Goal: Check status: Check status

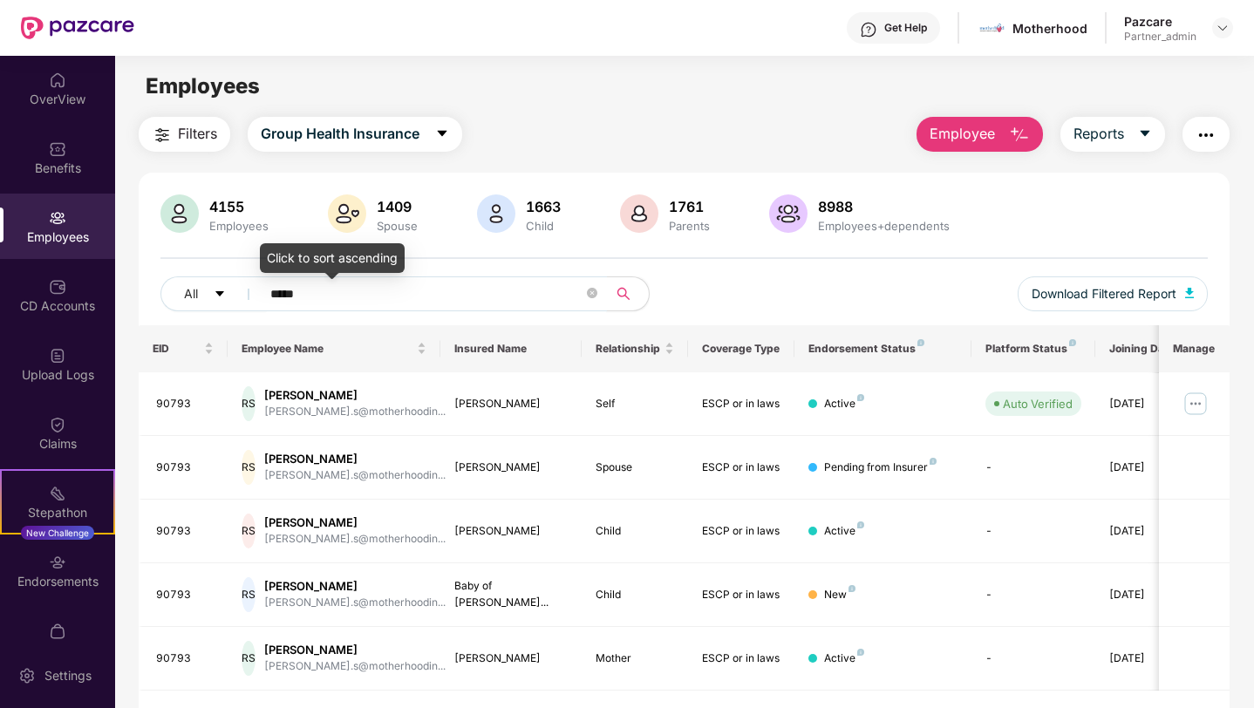
scroll to position [51, 0]
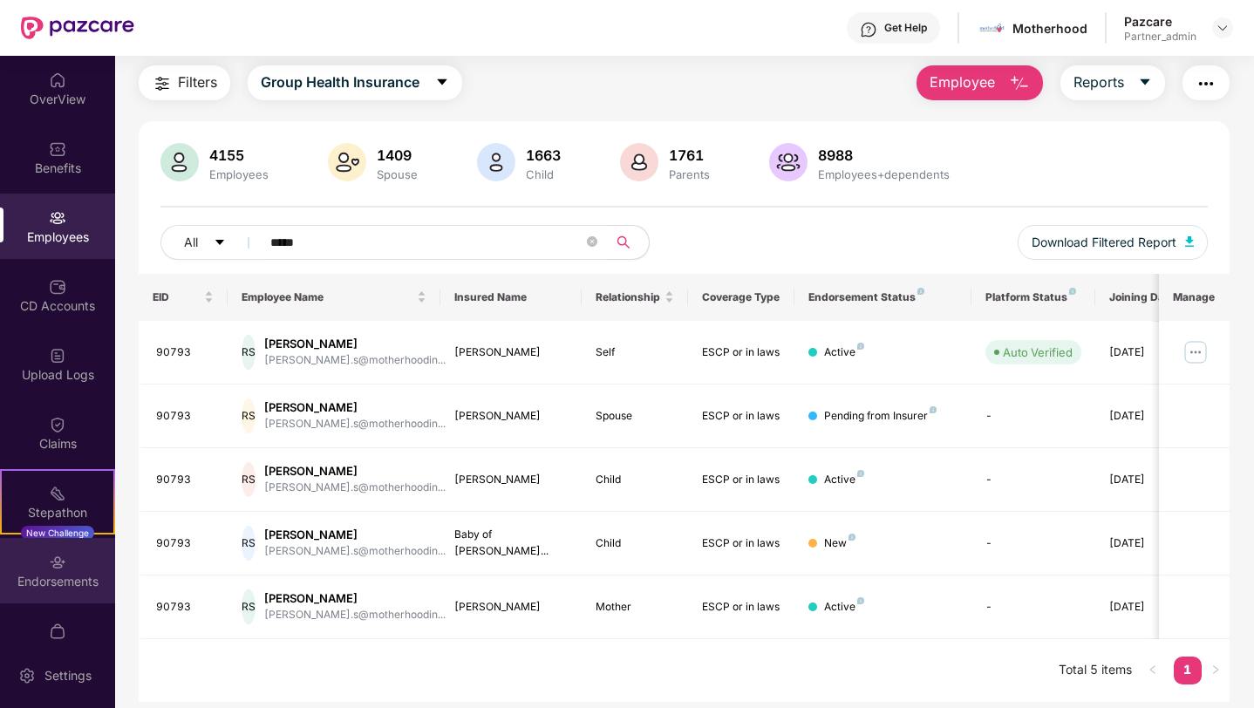
click at [85, 575] on div "Endorsements" at bounding box center [57, 581] width 115 height 17
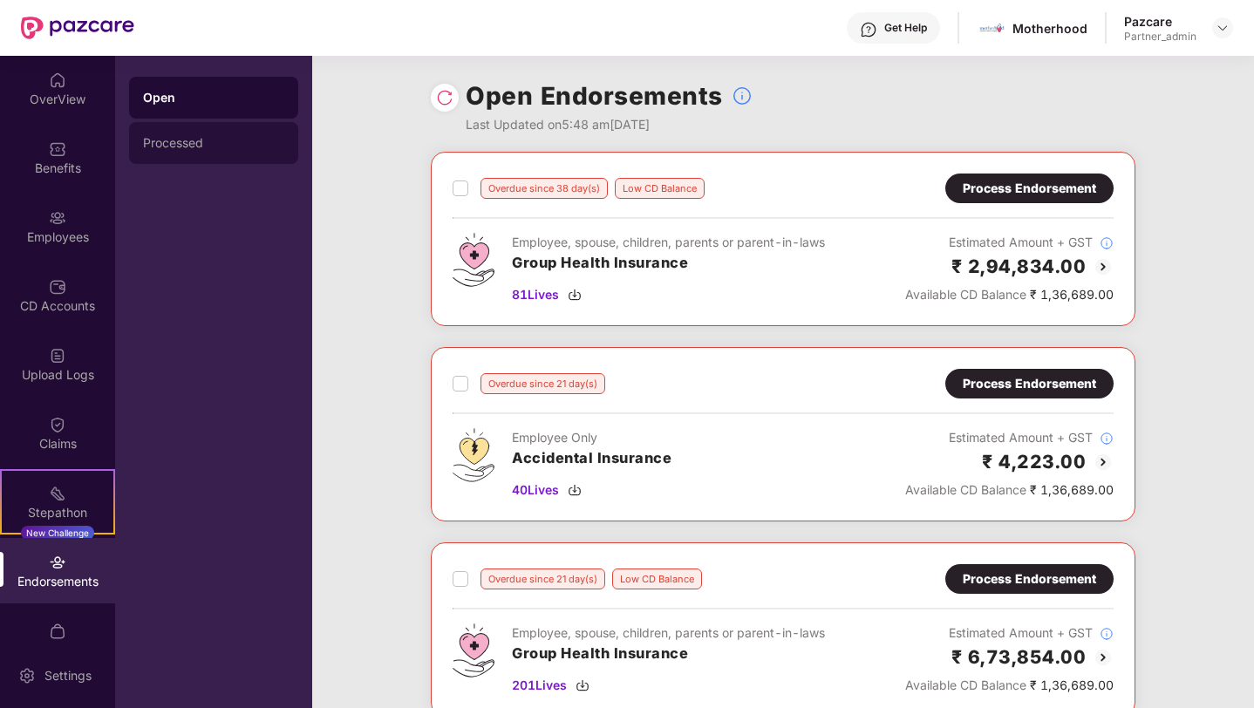
click at [244, 137] on div "Processed" at bounding box center [213, 143] width 141 height 14
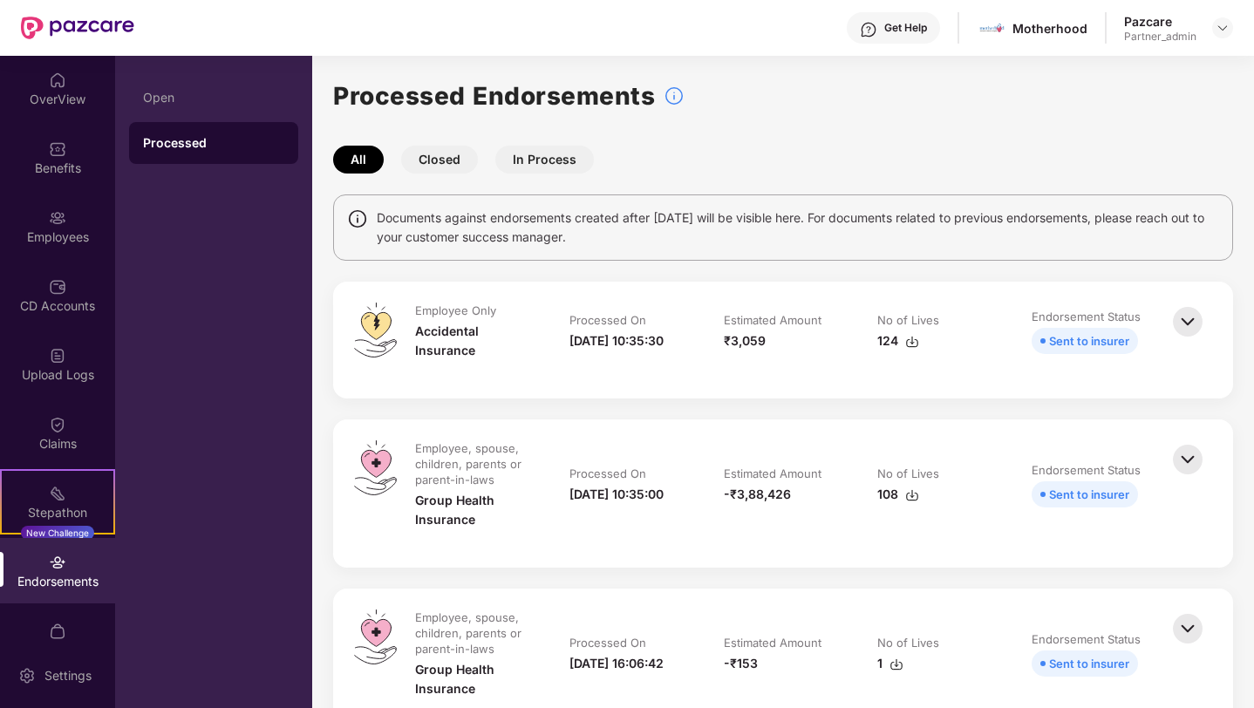
click at [438, 160] on button "Closed" at bounding box center [439, 160] width 77 height 28
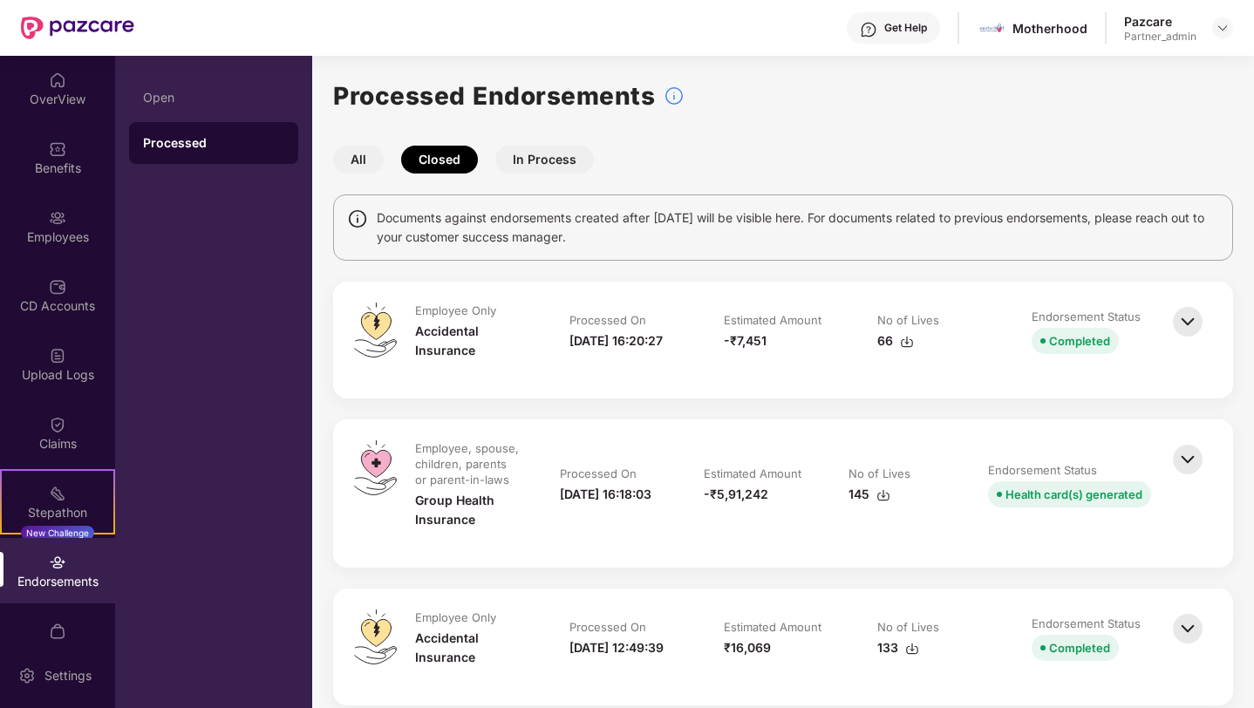
click at [523, 154] on button "In Process" at bounding box center [544, 160] width 99 height 28
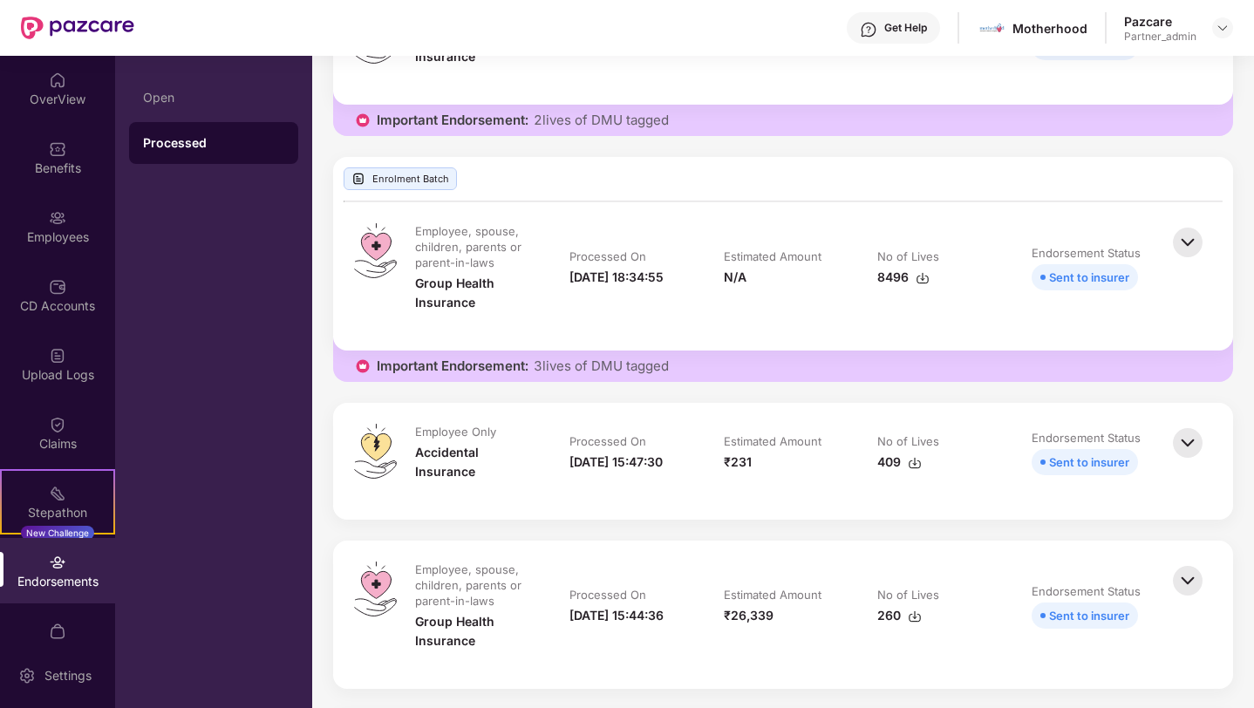
scroll to position [2514, 0]
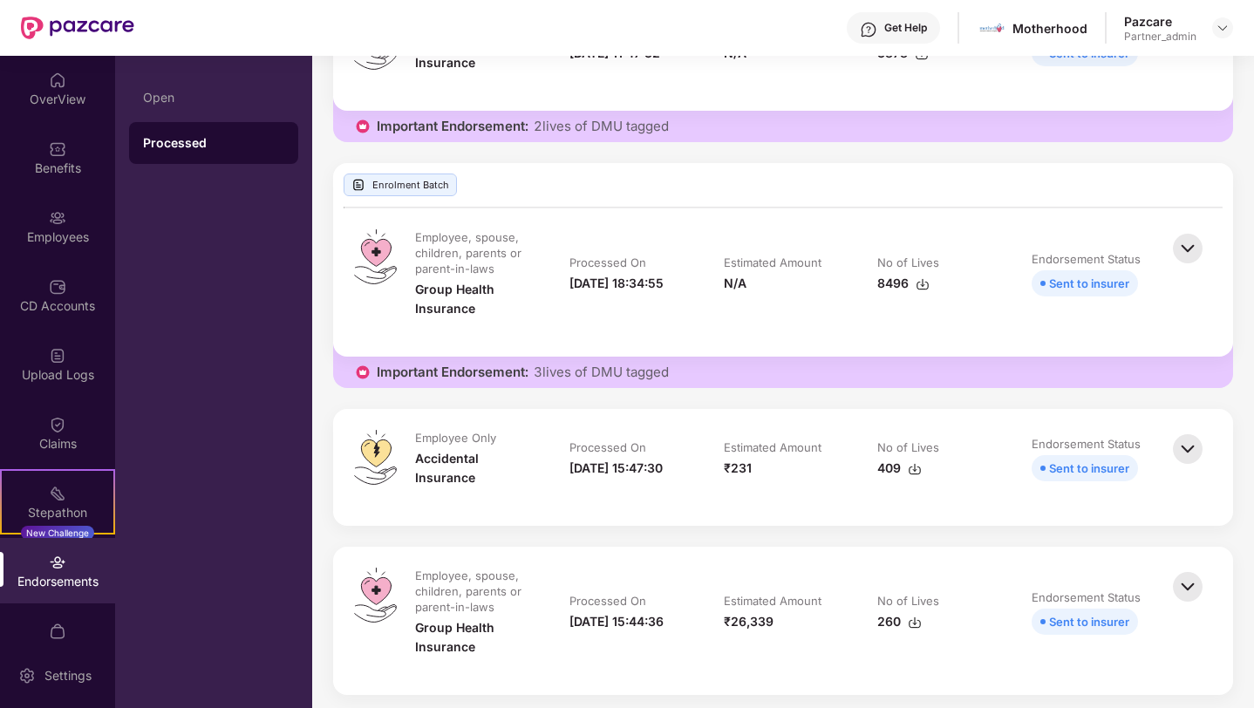
click at [1204, 257] on img at bounding box center [1188, 248] width 38 height 38
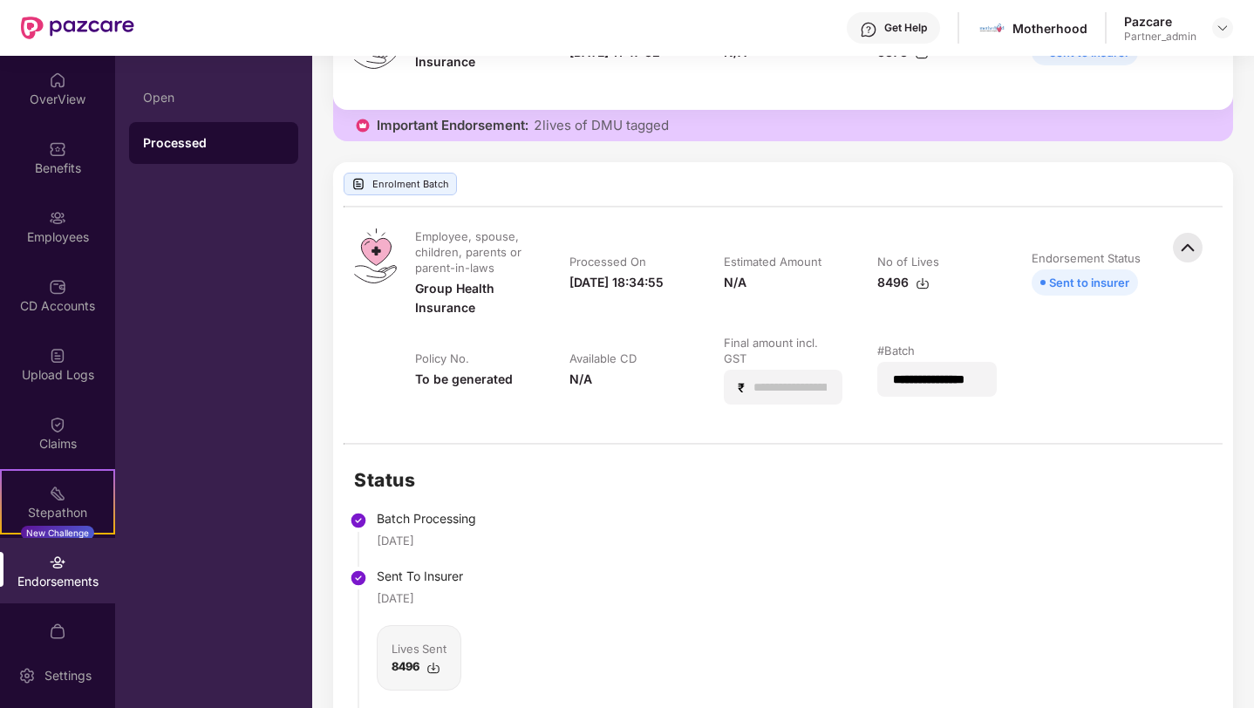
scroll to position [2506, 0]
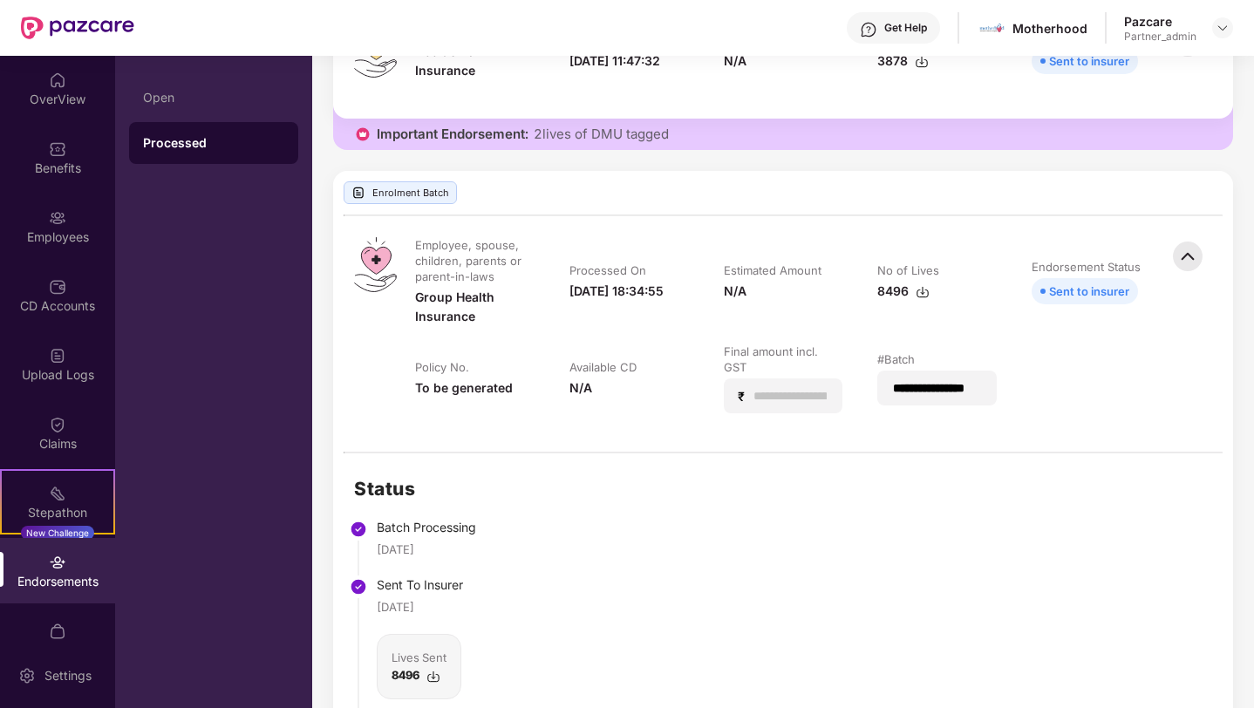
click at [918, 287] on img at bounding box center [923, 292] width 14 height 14
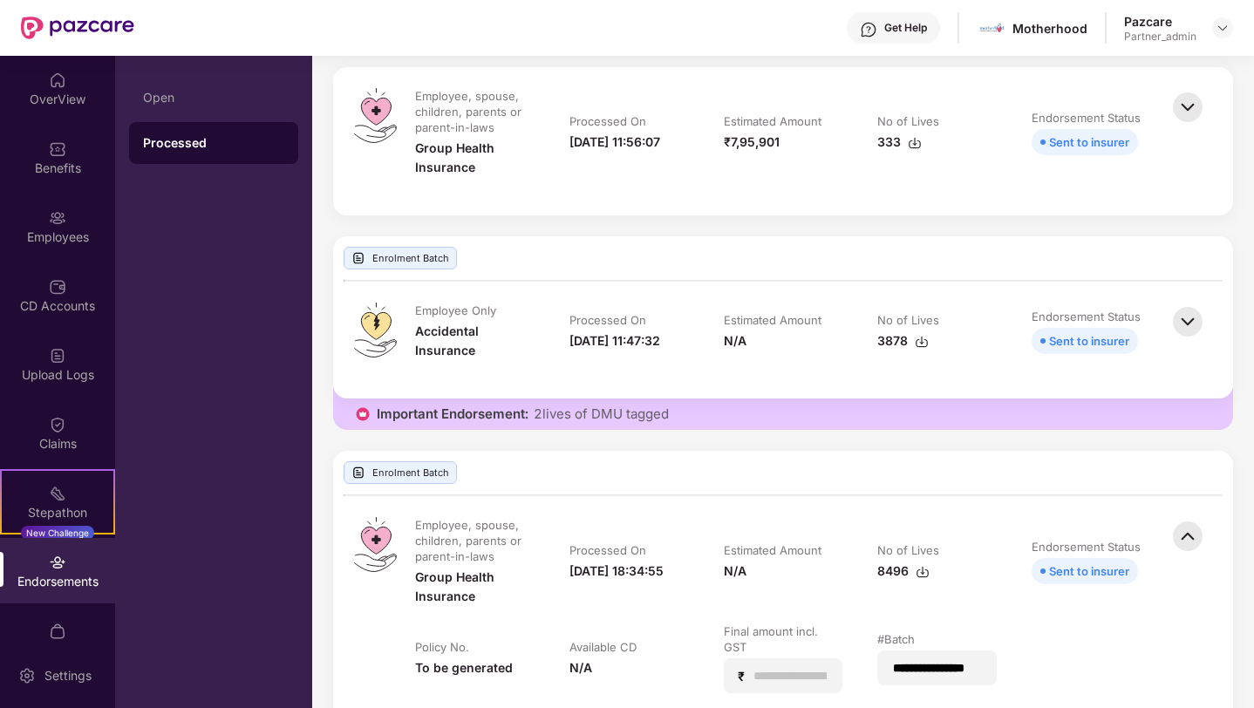
scroll to position [2232, 0]
